Goal: Task Accomplishment & Management: Manage account settings

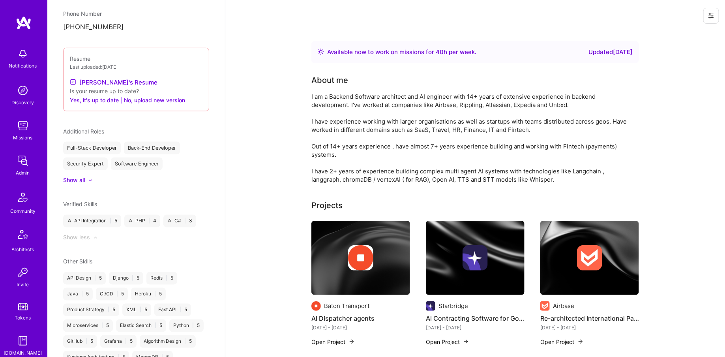
click at [28, 173] on div "Admin" at bounding box center [23, 173] width 14 height 8
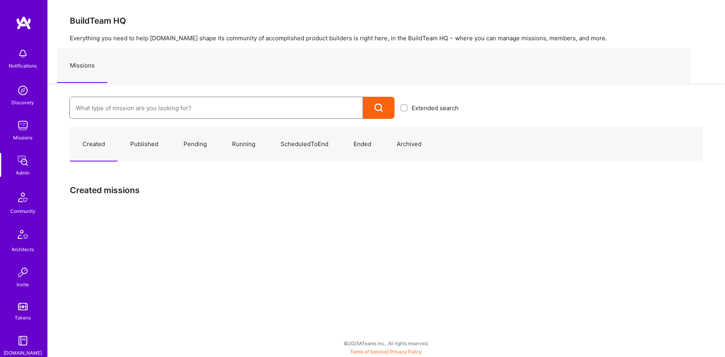
click at [169, 99] on input at bounding box center [216, 108] width 281 height 20
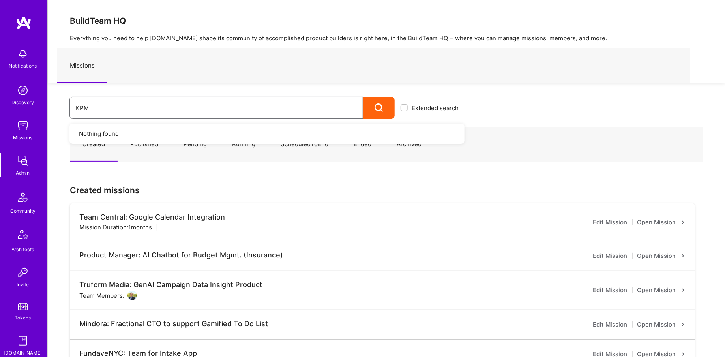
type input "KPMG"
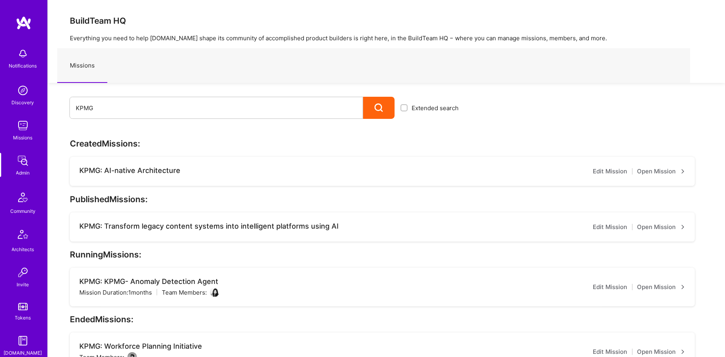
scroll to position [17, 0]
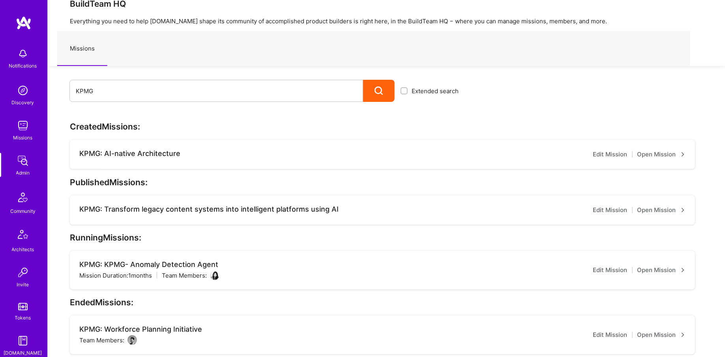
click at [137, 264] on div "KPMG: KPMG- Anomaly Detection Agent" at bounding box center [149, 264] width 140 height 9
click at [613, 274] on link "Edit Mission" at bounding box center [610, 269] width 34 height 9
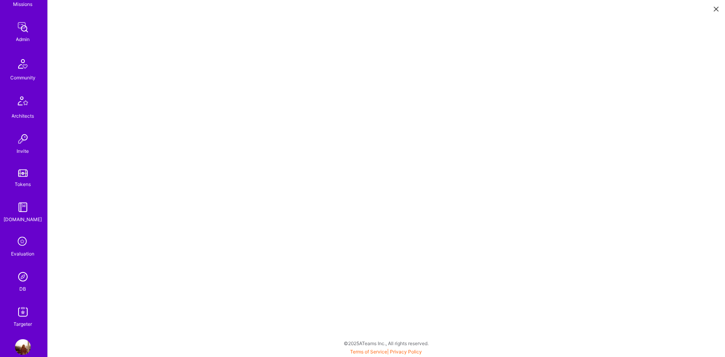
scroll to position [147, 0]
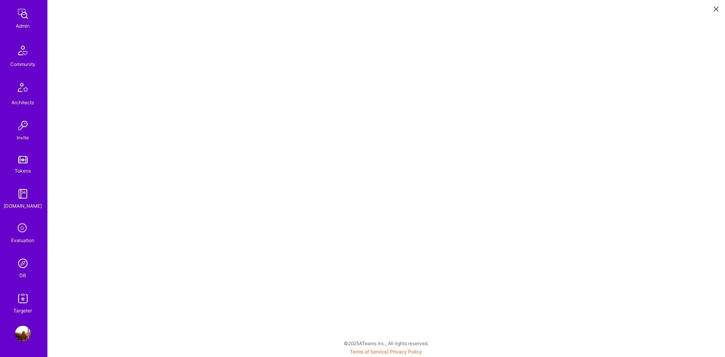
click at [19, 269] on img at bounding box center [23, 263] width 16 height 16
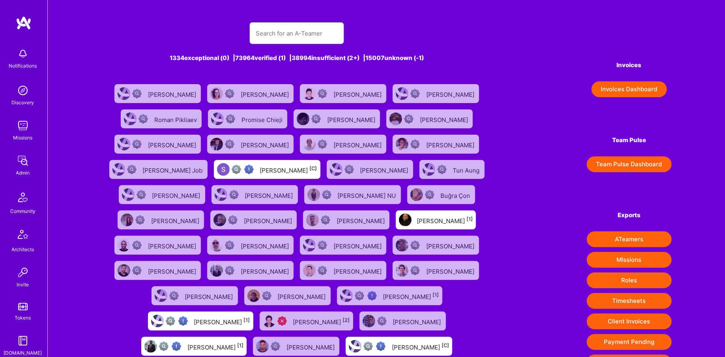
click at [259, 33] on input "text" at bounding box center [297, 33] width 82 height 20
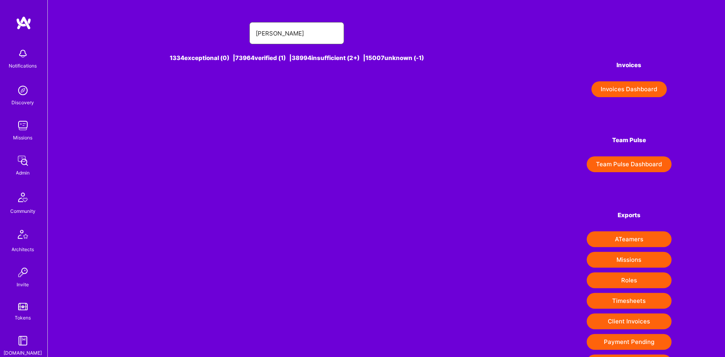
type input "ryan dodd"
click at [309, 101] on div "Ryan Dodd [1]" at bounding box center [296, 93] width 105 height 19
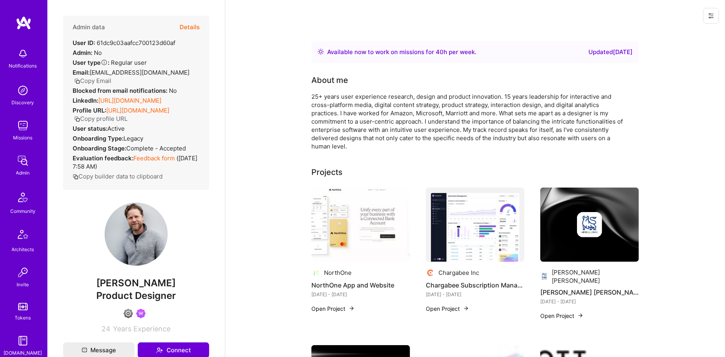
click at [195, 26] on button "Details" at bounding box center [190, 27] width 20 height 23
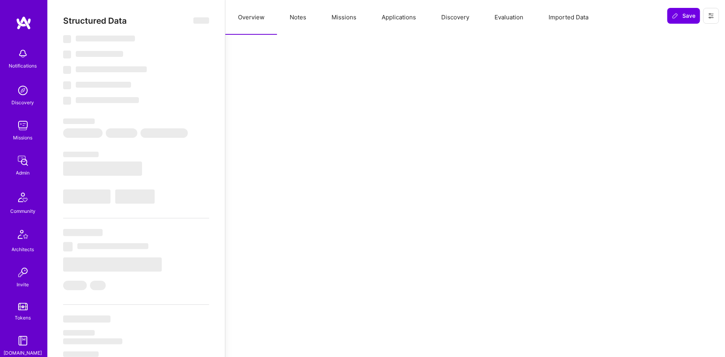
click at [350, 13] on button "Missions" at bounding box center [344, 17] width 50 height 35
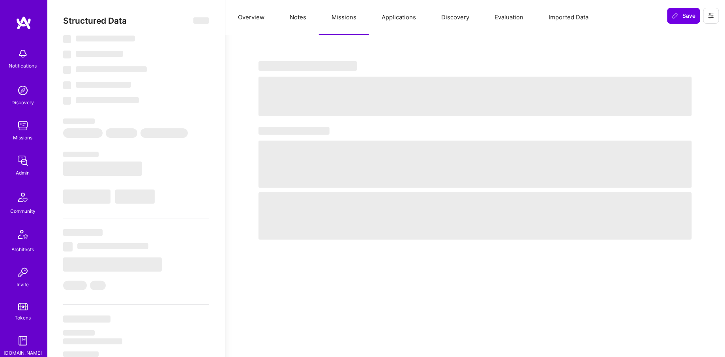
select select "Right Now"
select select "7"
select select "3"
select select "7"
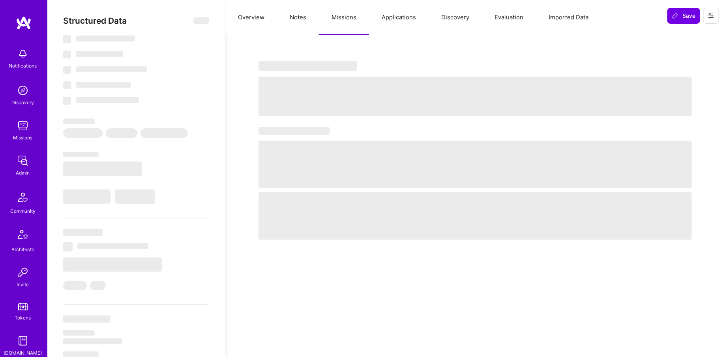
select select "US"
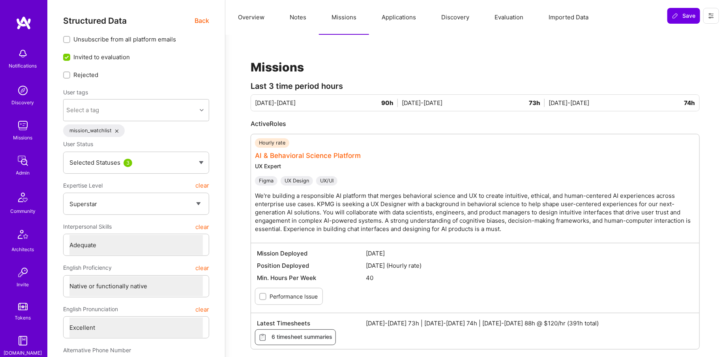
click at [285, 156] on link "AI & Behavioral Science Platform" at bounding box center [308, 156] width 106 height 8
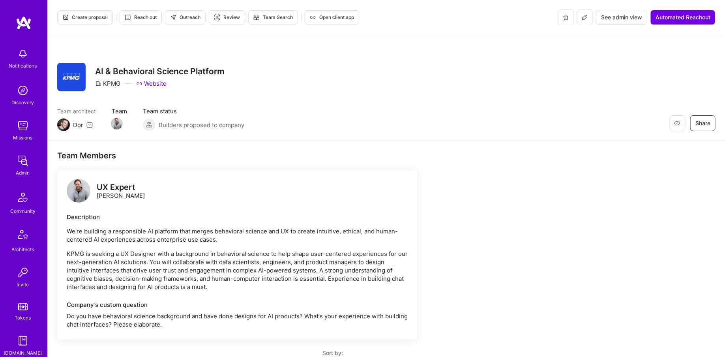
click at [585, 19] on icon at bounding box center [585, 17] width 6 height 6
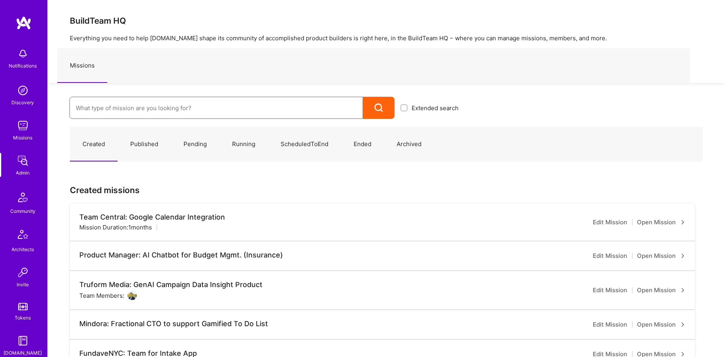
click at [116, 103] on input at bounding box center [216, 108] width 281 height 20
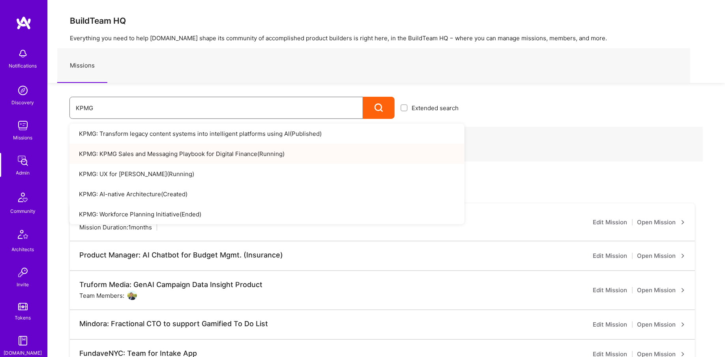
type input "KPMG"
click at [144, 154] on link "KPMG: KPMG Sales and Messaging Playbook for Digital Finance ( Running )" at bounding box center [266, 154] width 395 height 20
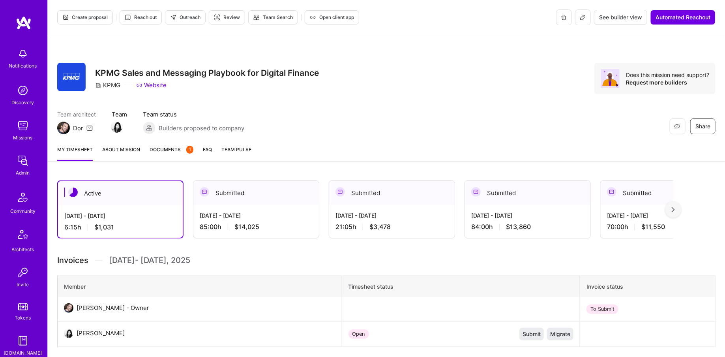
click at [586, 19] on button at bounding box center [583, 17] width 16 height 16
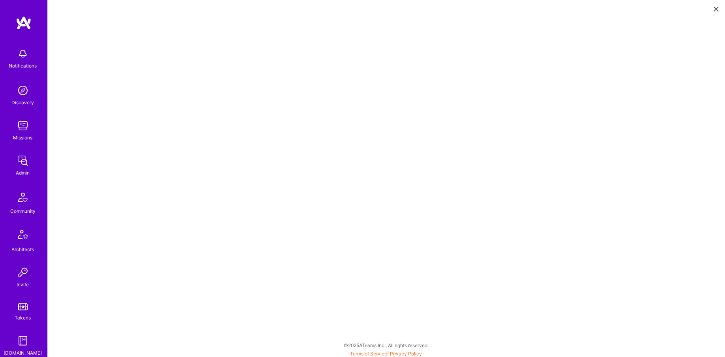
click at [22, 162] on img at bounding box center [23, 161] width 16 height 16
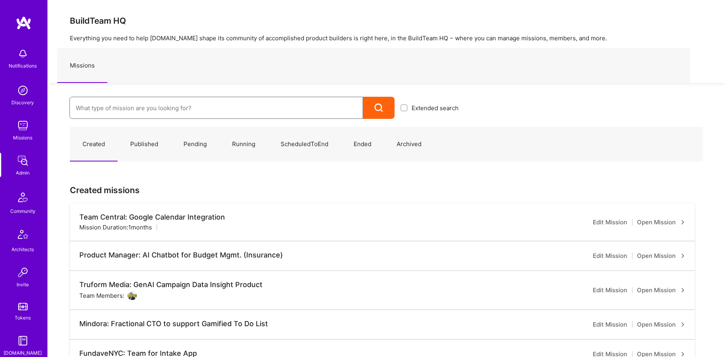
click at [143, 104] on input at bounding box center [216, 108] width 281 height 20
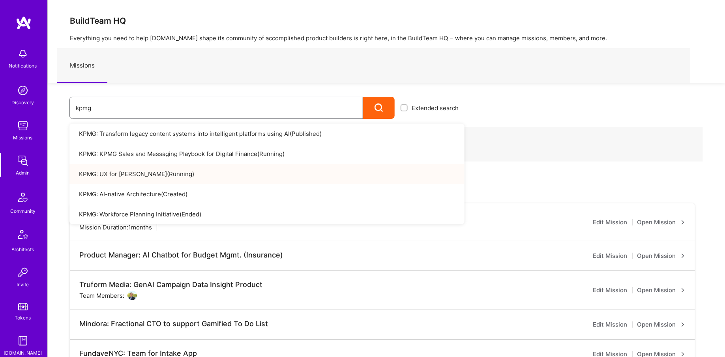
type input "kpmg"
click at [149, 169] on link "KPMG: UX for [PERSON_NAME] ( Running )" at bounding box center [266, 174] width 395 height 20
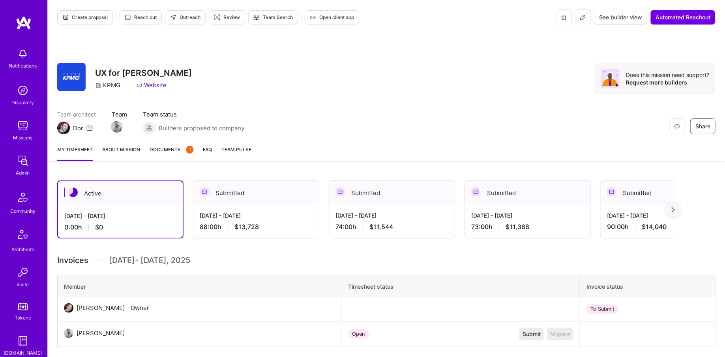
click at [577, 22] on button at bounding box center [583, 17] width 16 height 16
